Goal: Task Accomplishment & Management: Manage account settings

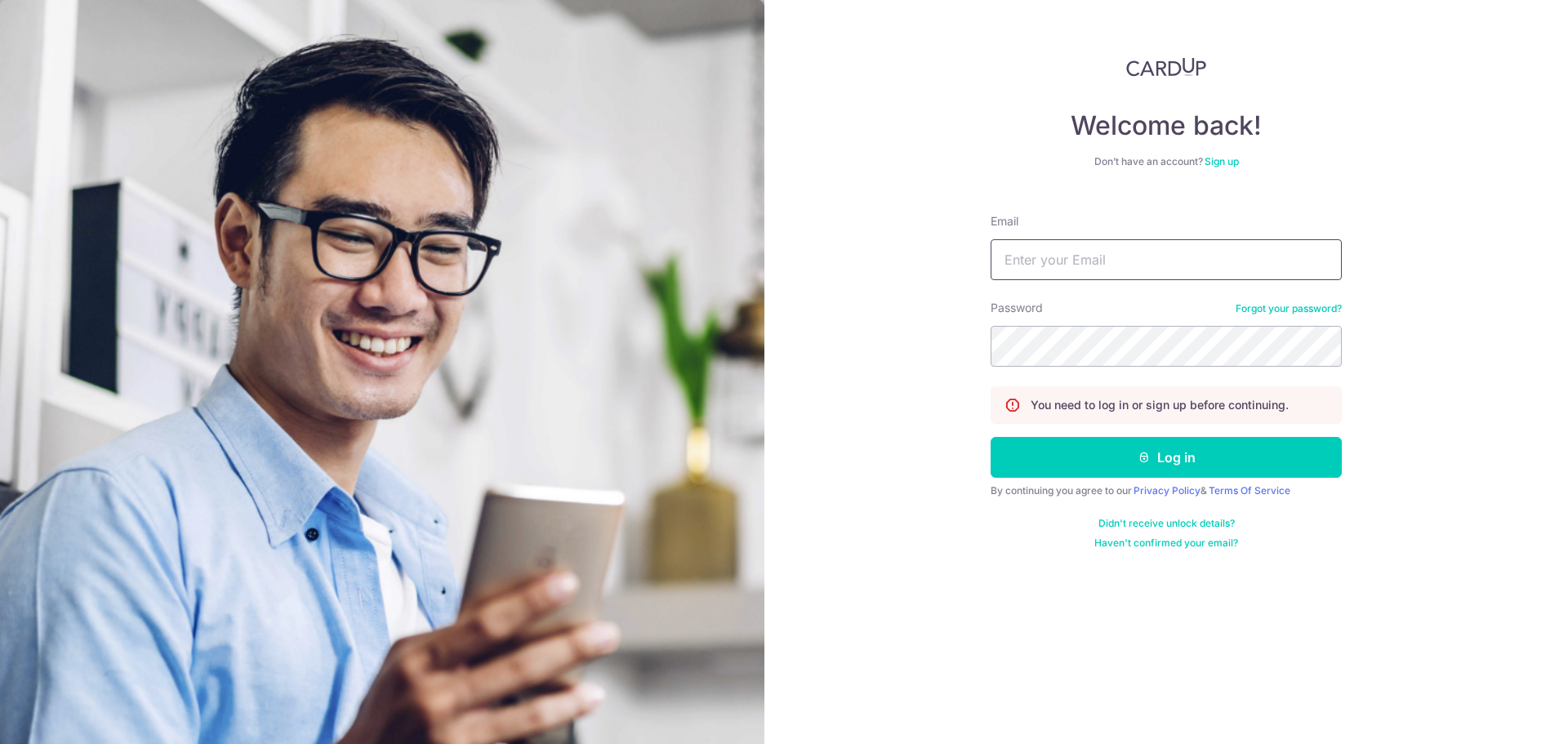
click at [1072, 250] on input "Email" at bounding box center [1166, 260] width 351 height 41
type input "[EMAIL_ADDRESS][DOMAIN_NAME]"
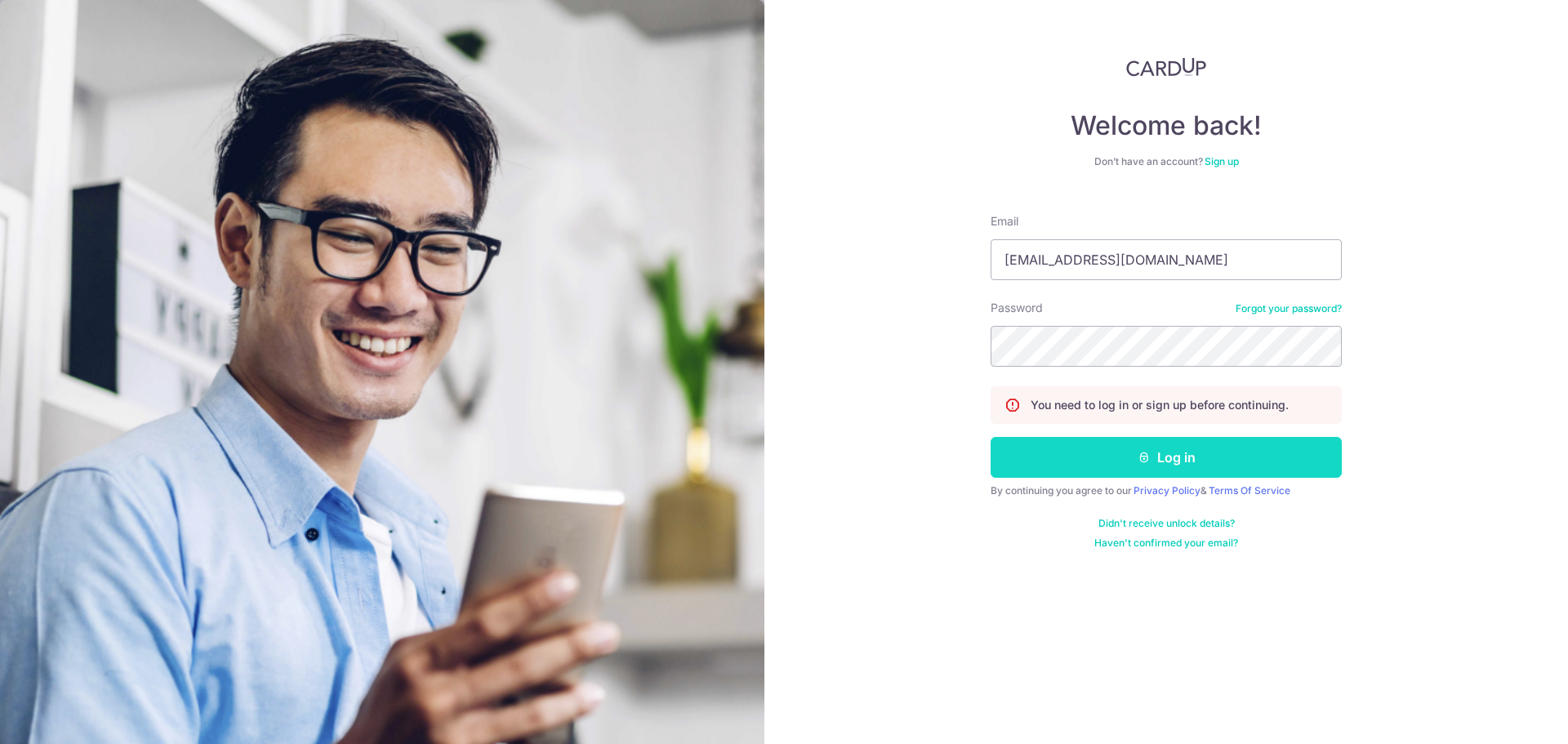
click at [1125, 468] on button "Log in" at bounding box center [1166, 457] width 351 height 41
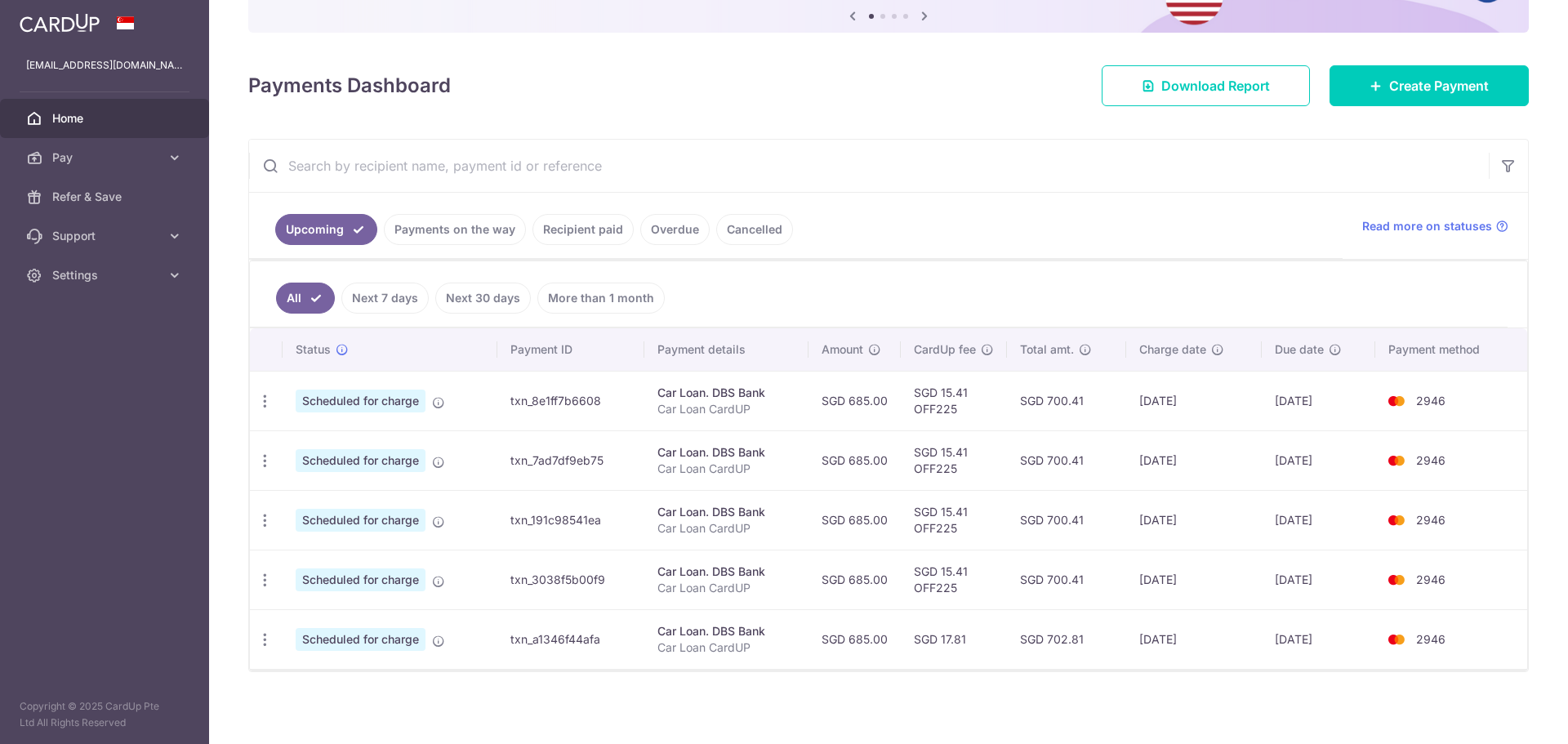
scroll to position [181, 0]
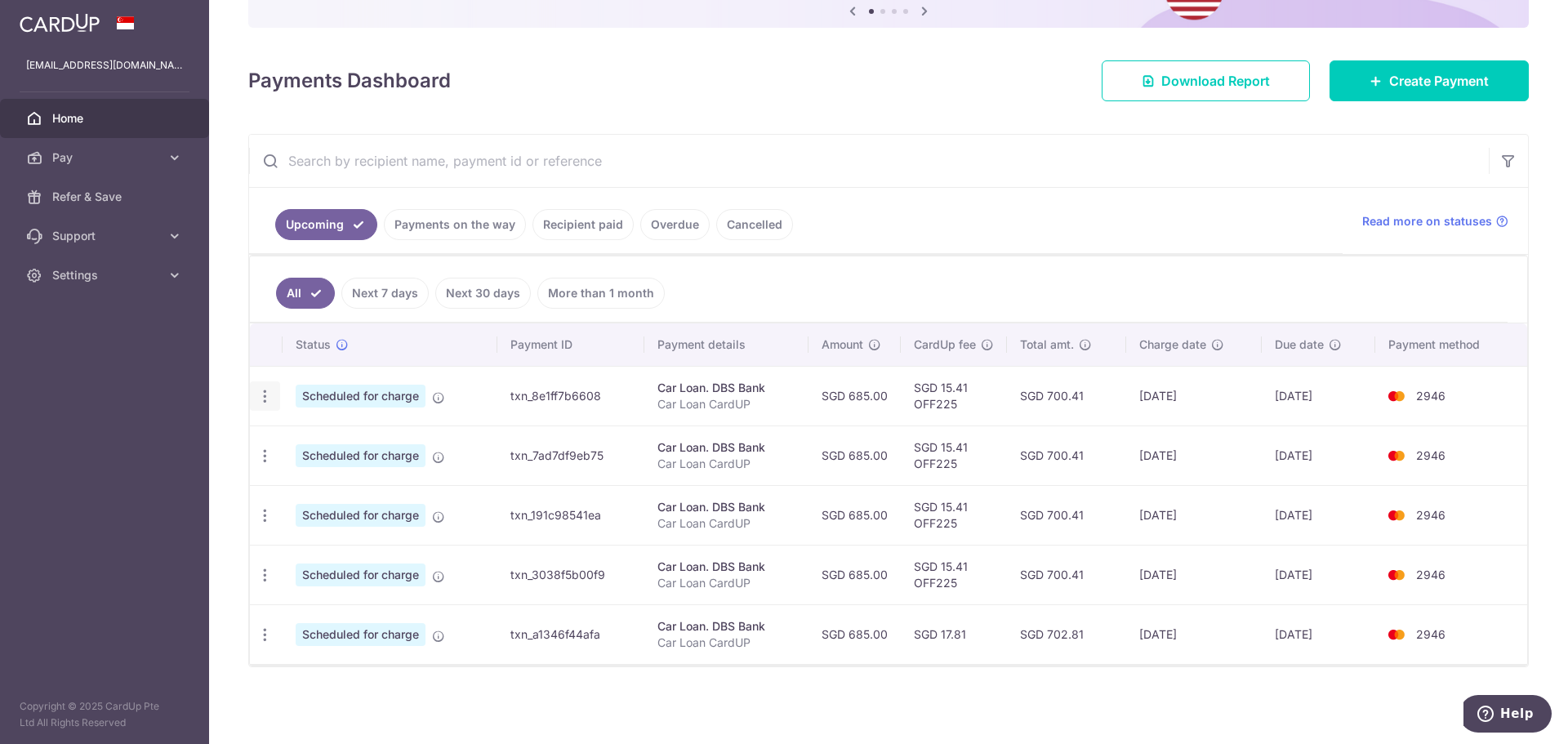
click at [261, 399] on icon "button" at bounding box center [265, 396] width 17 height 17
click at [322, 477] on span "Cancel payment" at bounding box center [352, 482] width 109 height 20
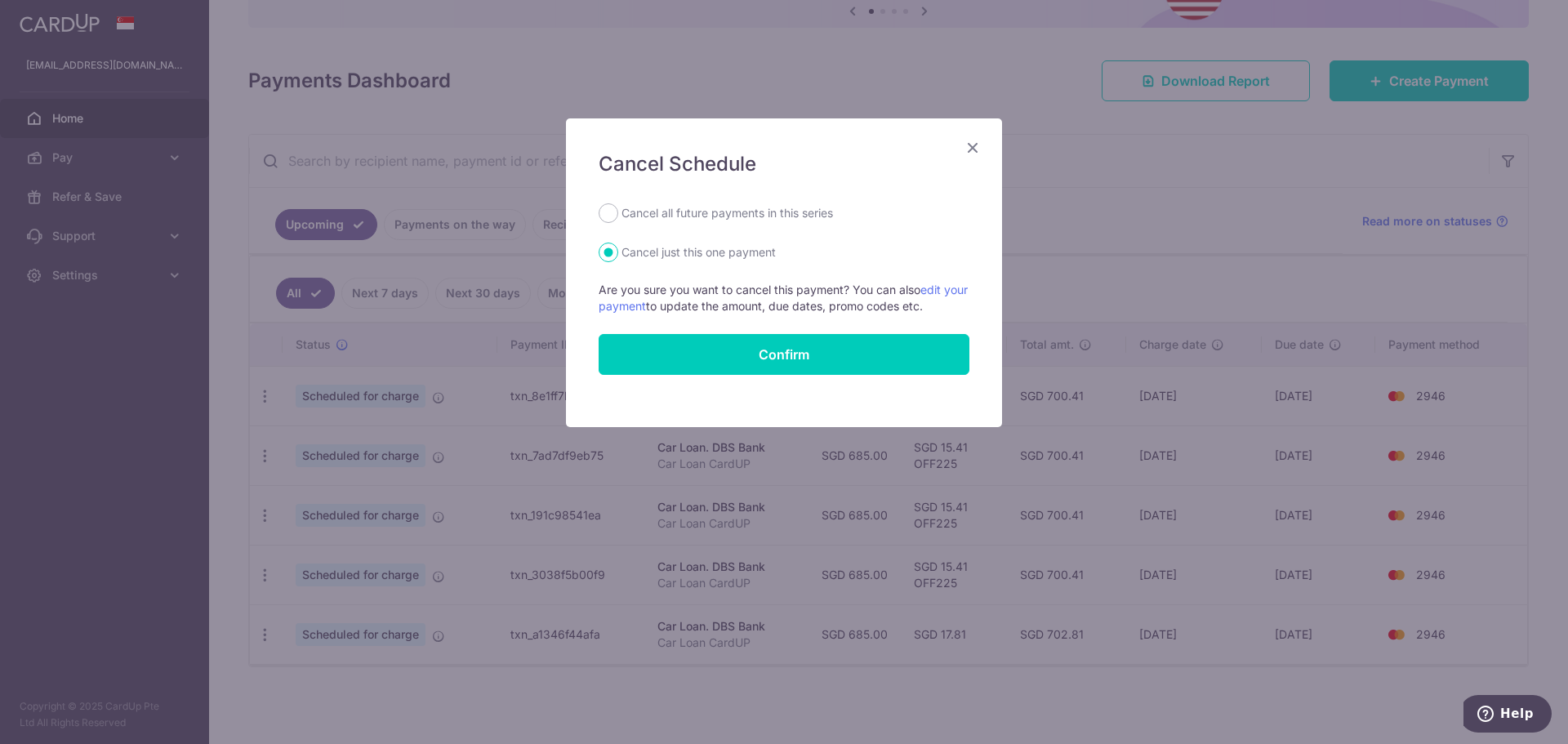
click at [728, 216] on label "Cancel all future payments in this series" at bounding box center [727, 213] width 211 height 20
click at [618, 216] on input "Cancel all future payments in this series" at bounding box center [609, 213] width 20 height 20
radio input "true"
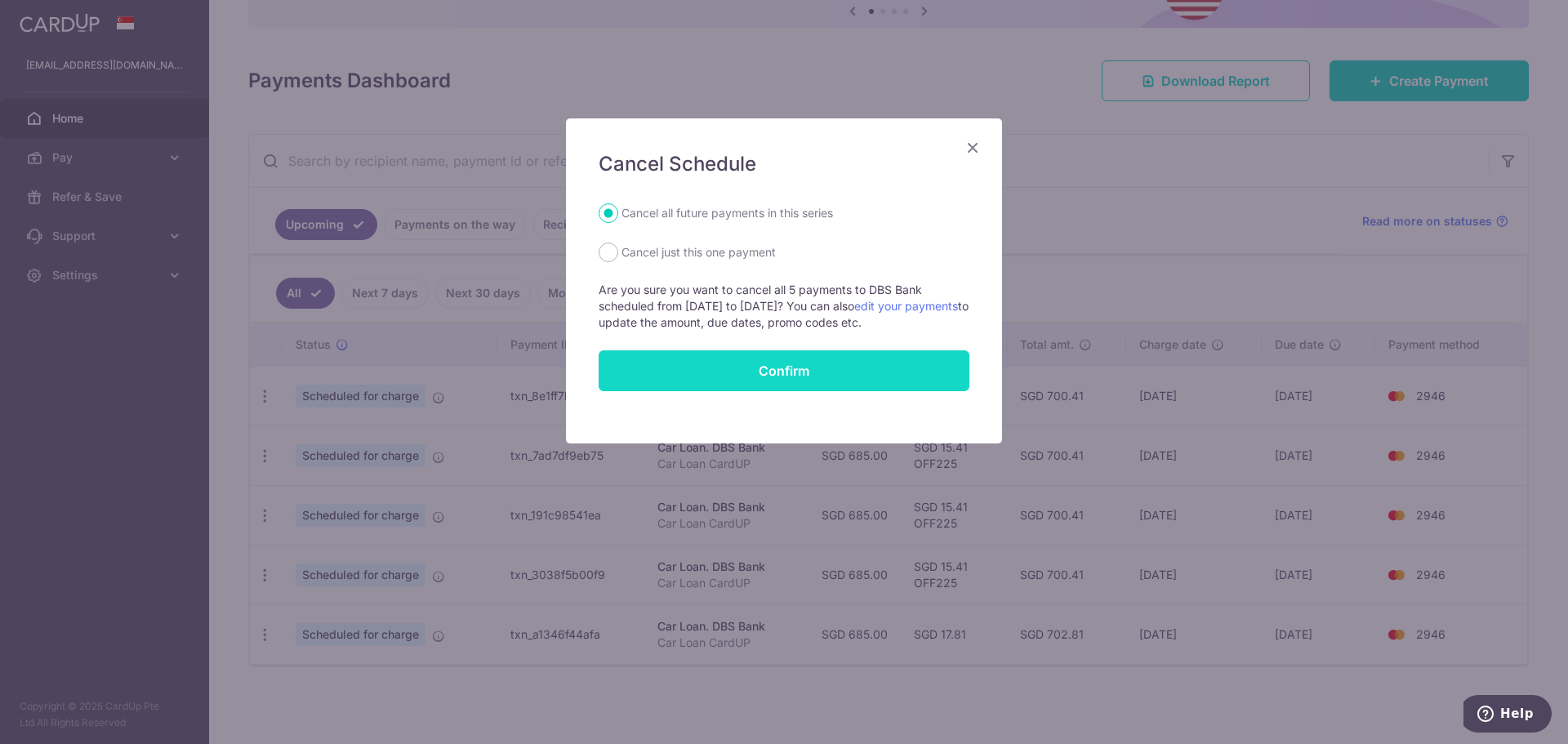
click at [775, 373] on button "Confirm" at bounding box center [784, 371] width 370 height 41
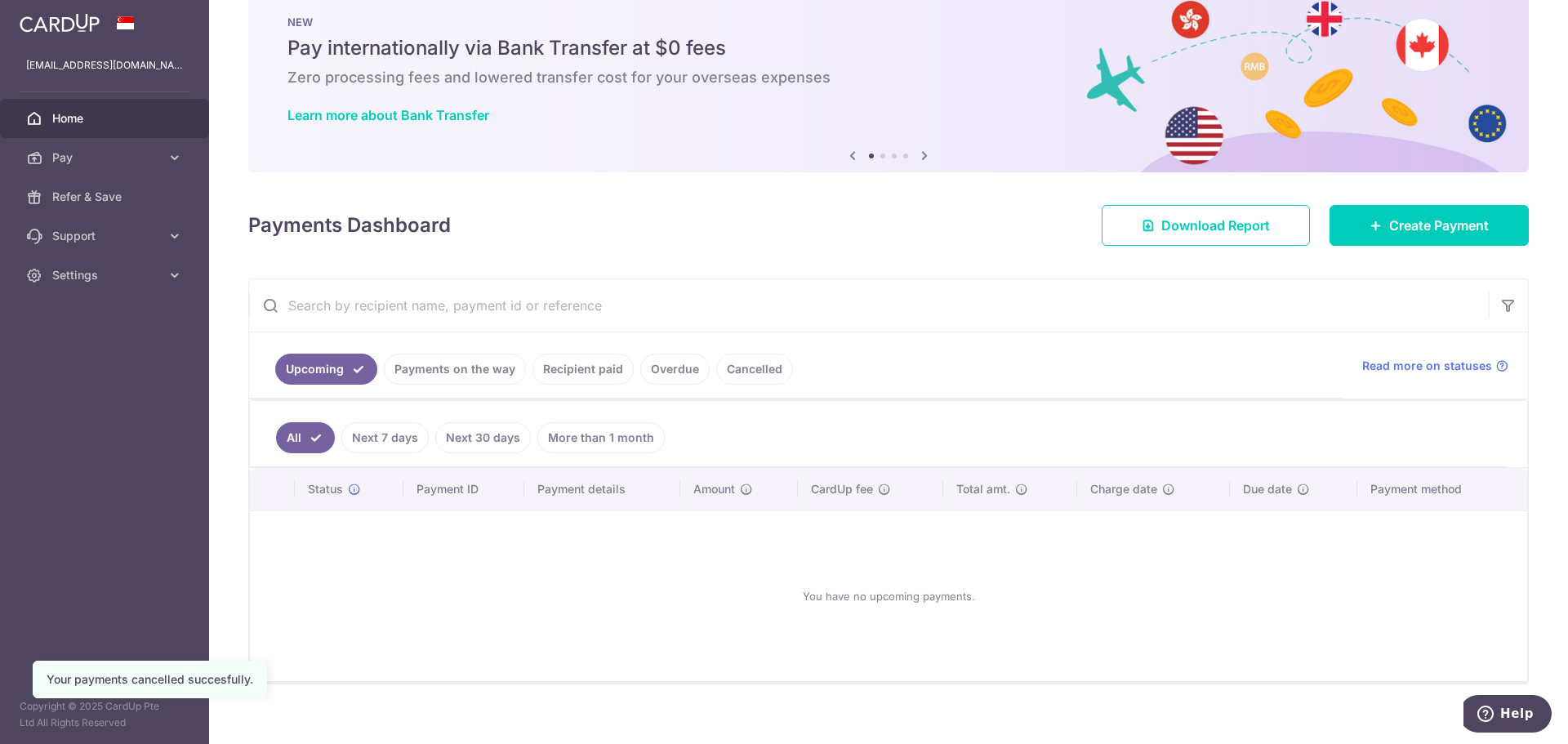
scroll to position [54, 0]
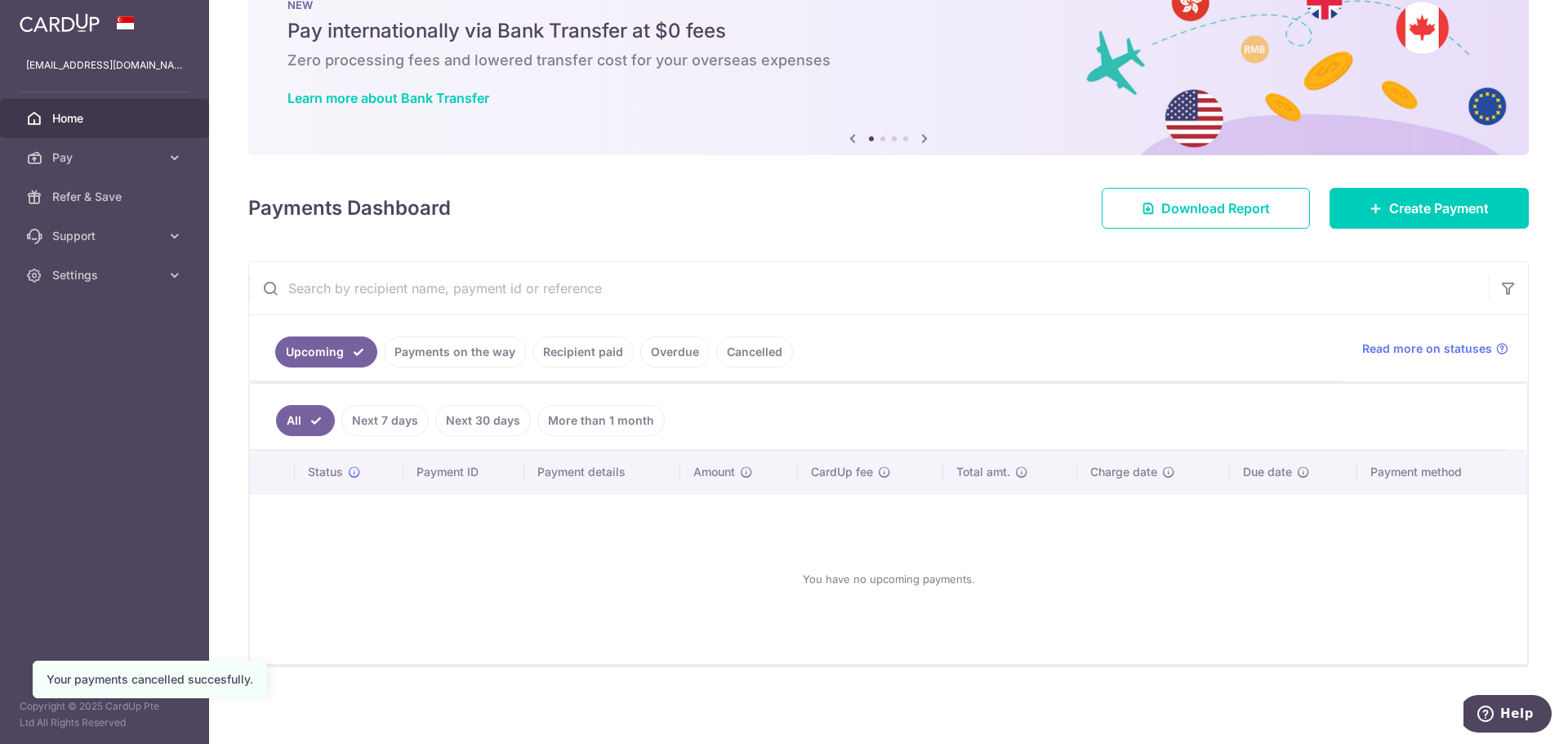
click at [481, 555] on div "You have no upcoming payments." at bounding box center [888, 579] width 1238 height 144
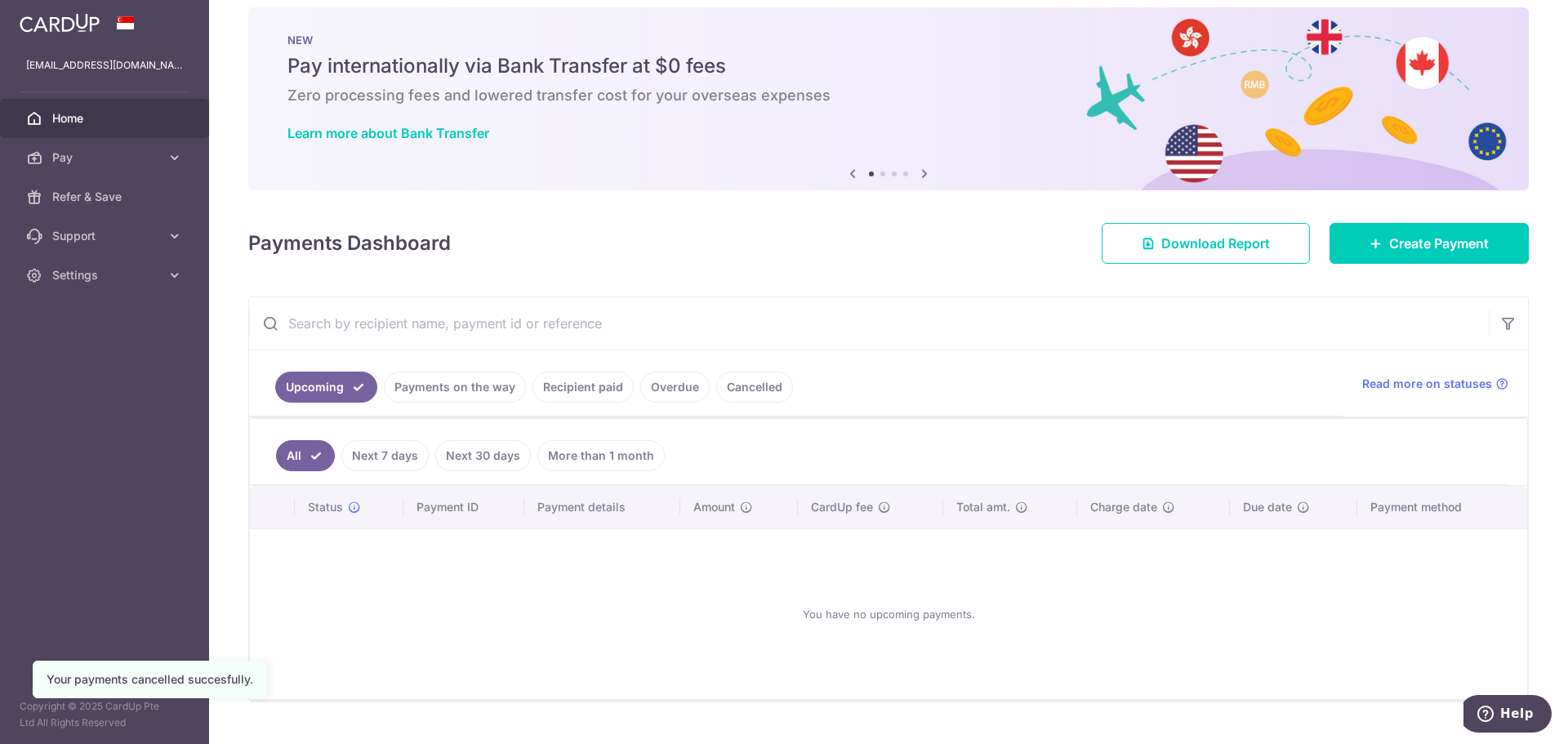
scroll to position [0, 0]
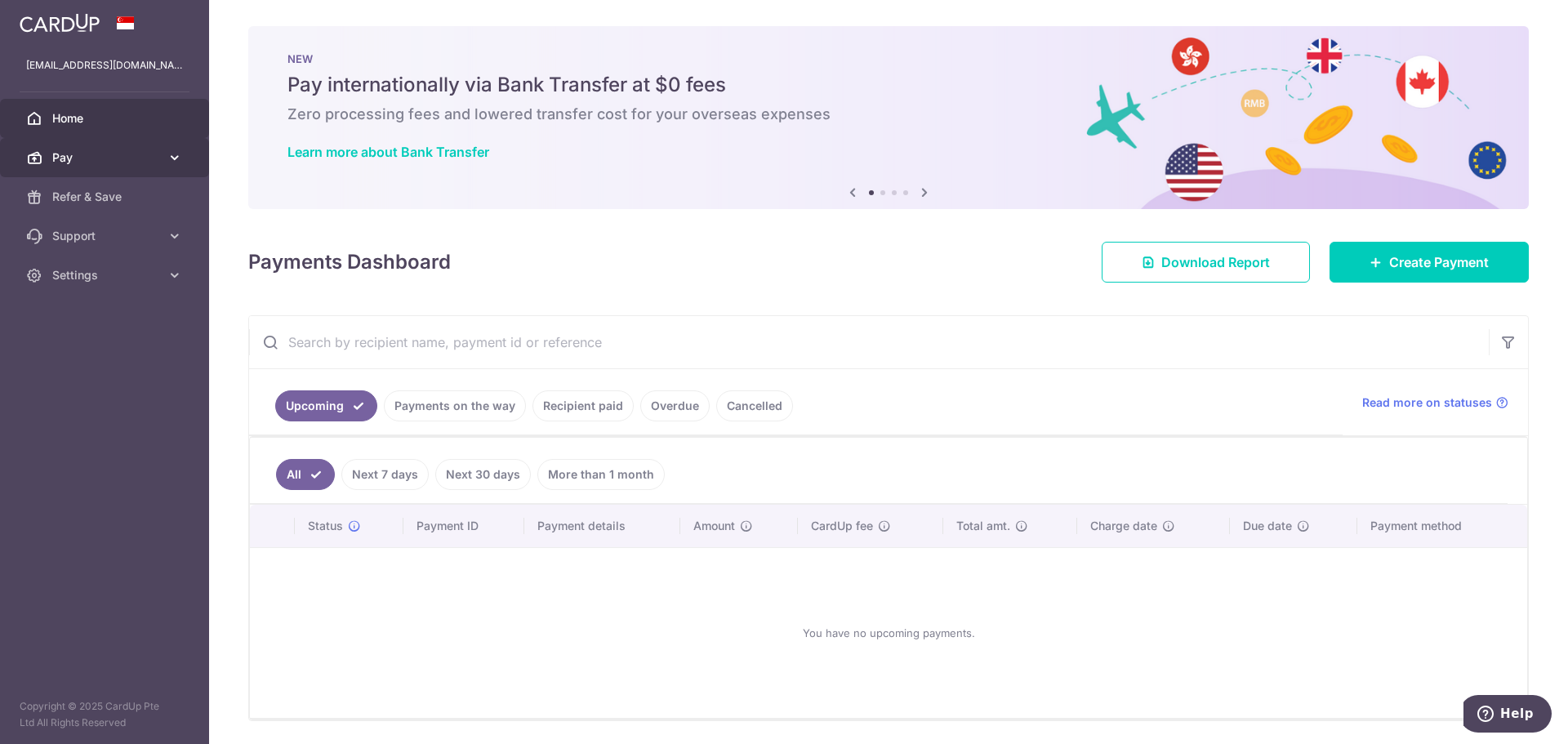
click at [101, 161] on span "Pay" at bounding box center [106, 158] width 107 height 16
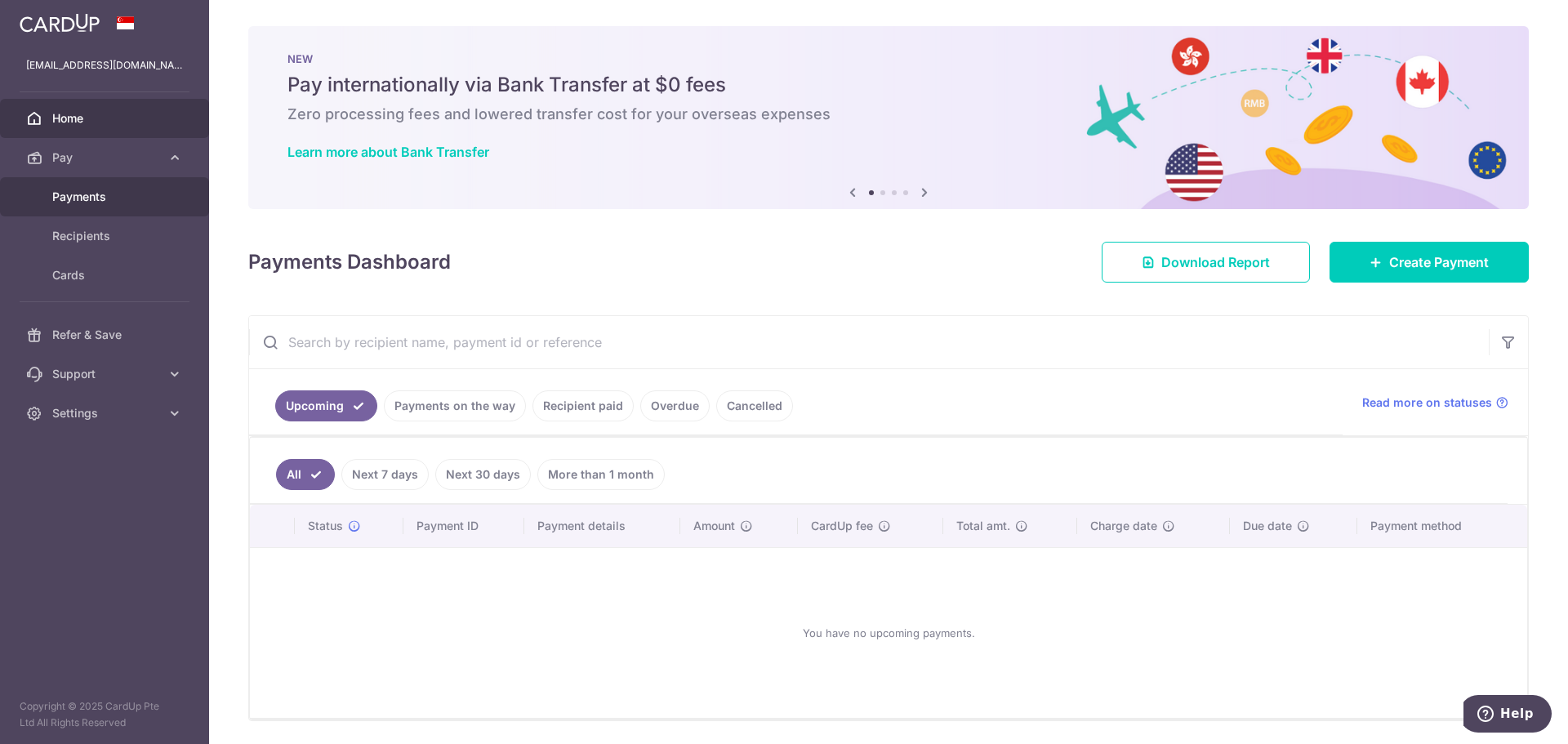
click at [123, 195] on span "Payments" at bounding box center [106, 197] width 107 height 16
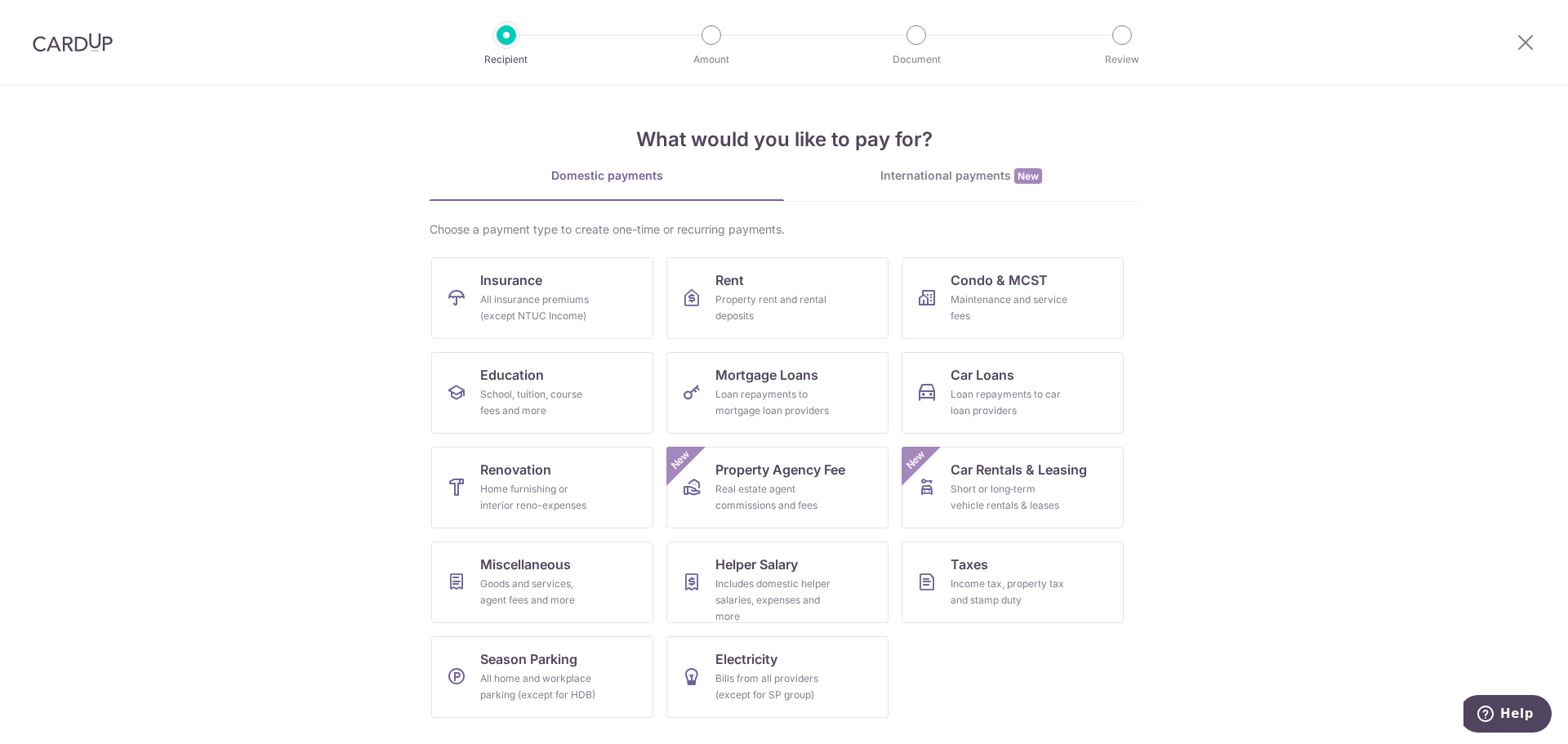
click at [46, 36] on img at bounding box center [73, 43] width 80 height 20
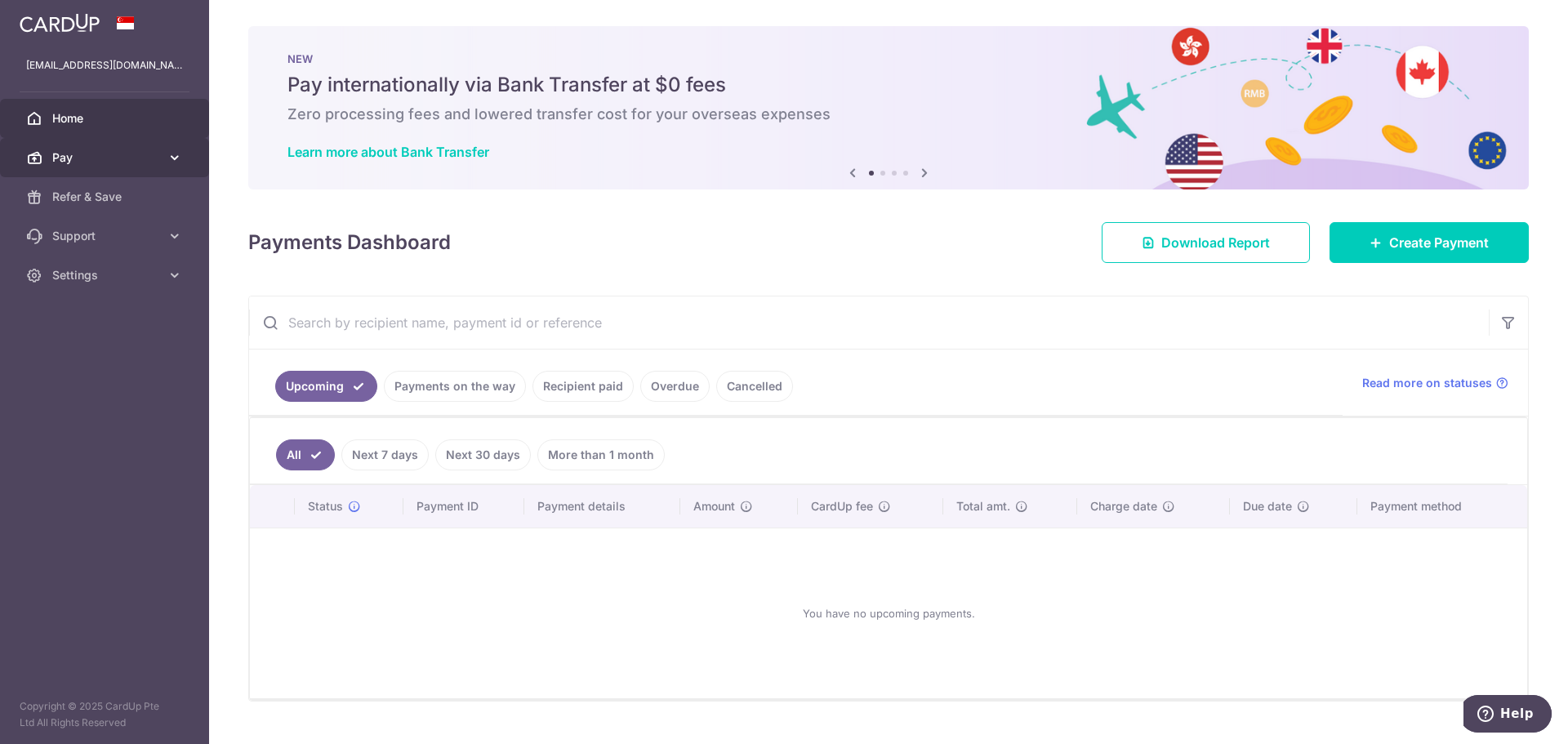
click at [98, 154] on span "Pay" at bounding box center [106, 158] width 107 height 16
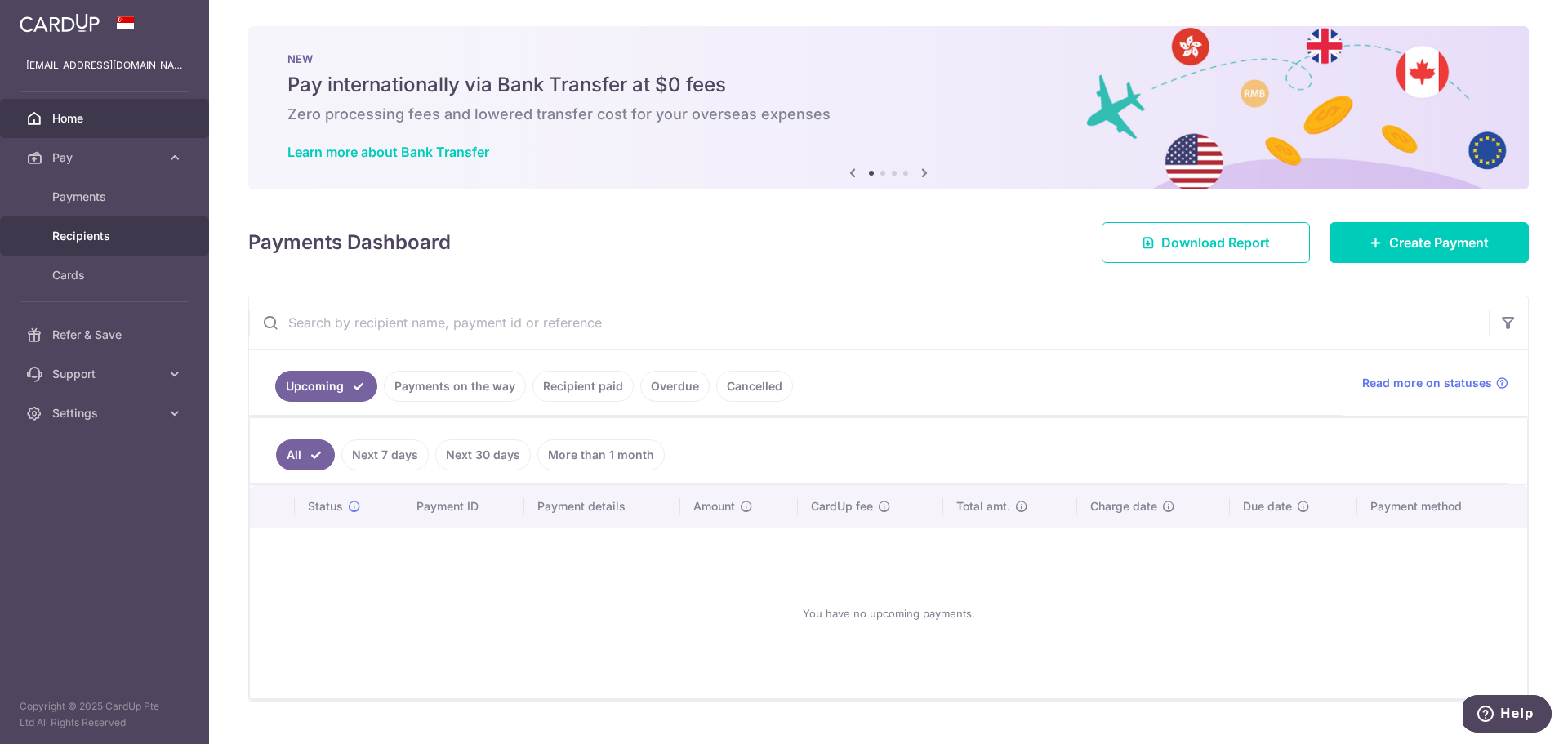
click at [110, 241] on span "Recipients" at bounding box center [106, 236] width 107 height 16
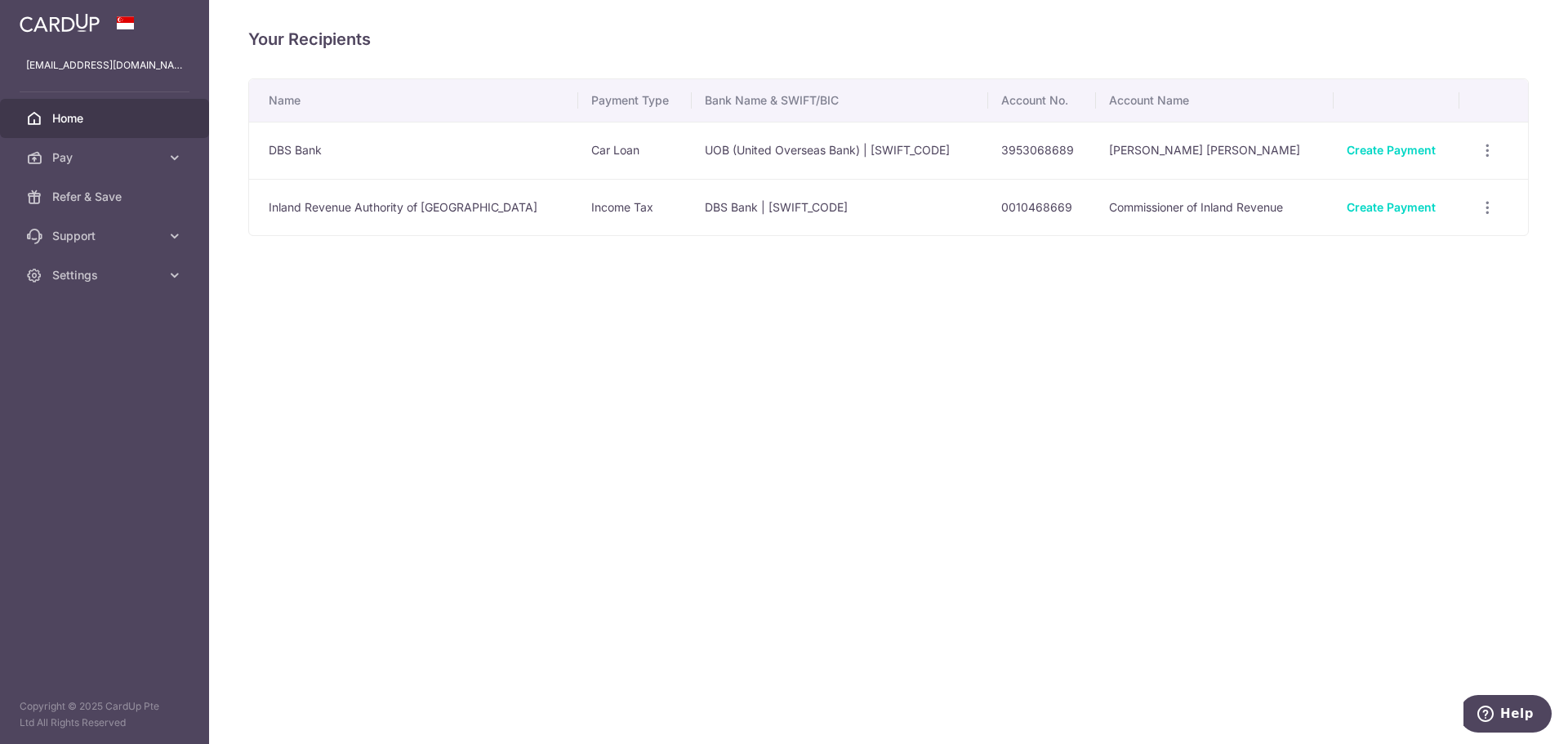
click at [111, 102] on link "Home" at bounding box center [105, 118] width 209 height 39
